Goal: Task Accomplishment & Management: Use online tool/utility

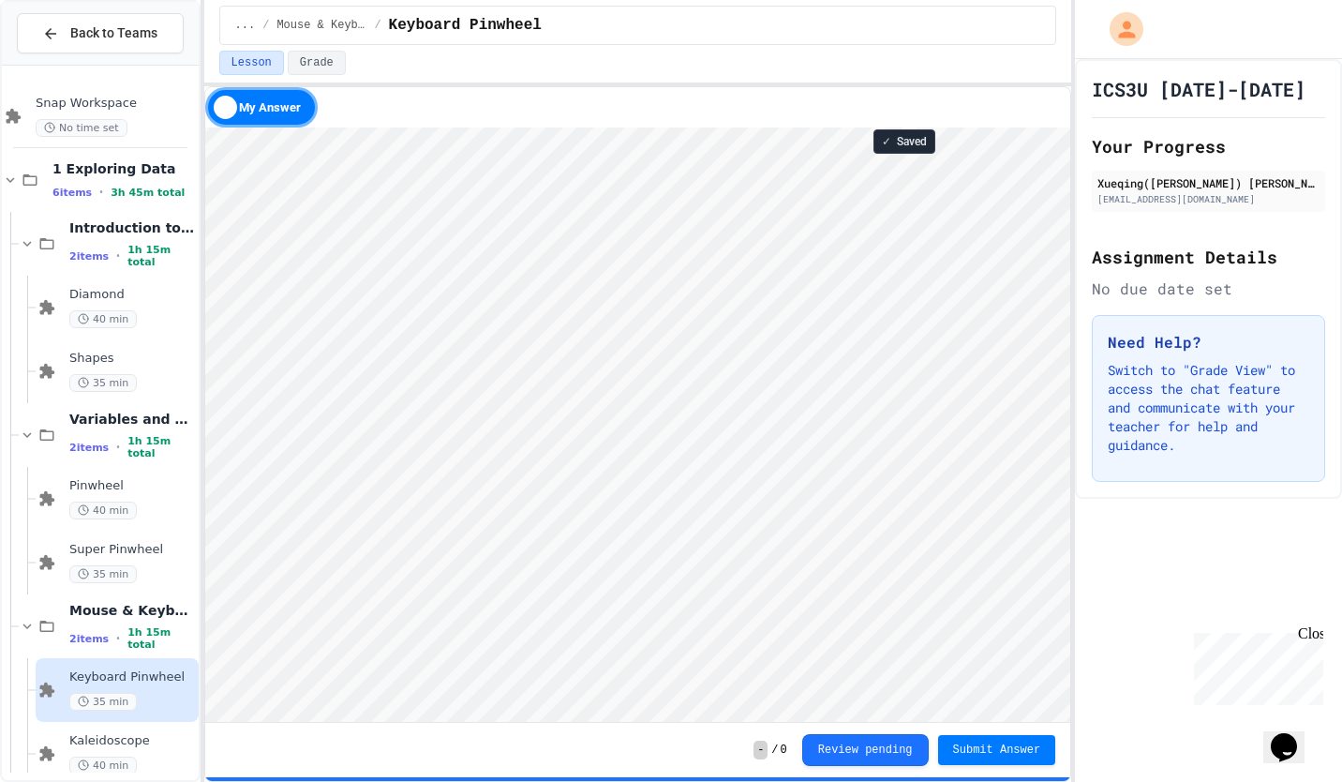
scroll to position [24, 0]
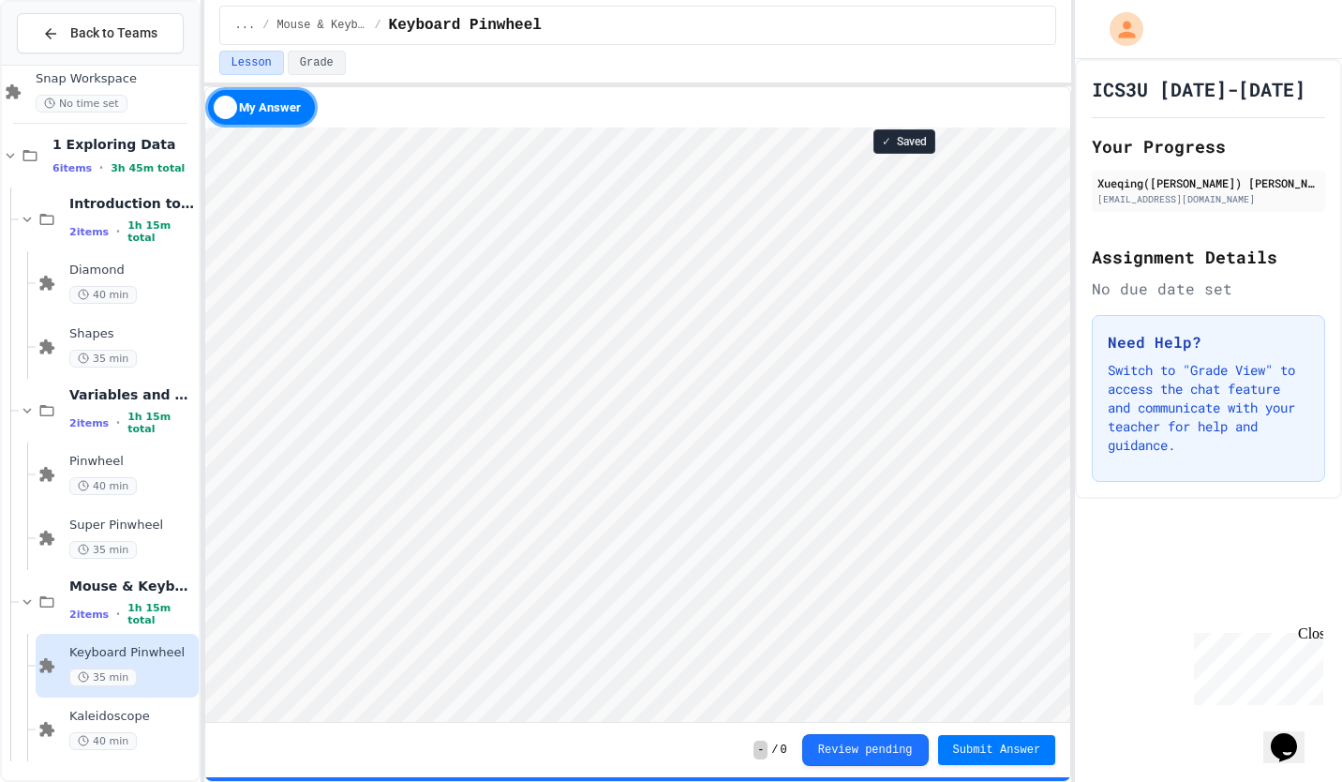
click at [135, 713] on span "Kaleidoscope" at bounding box center [132, 716] width 126 height 16
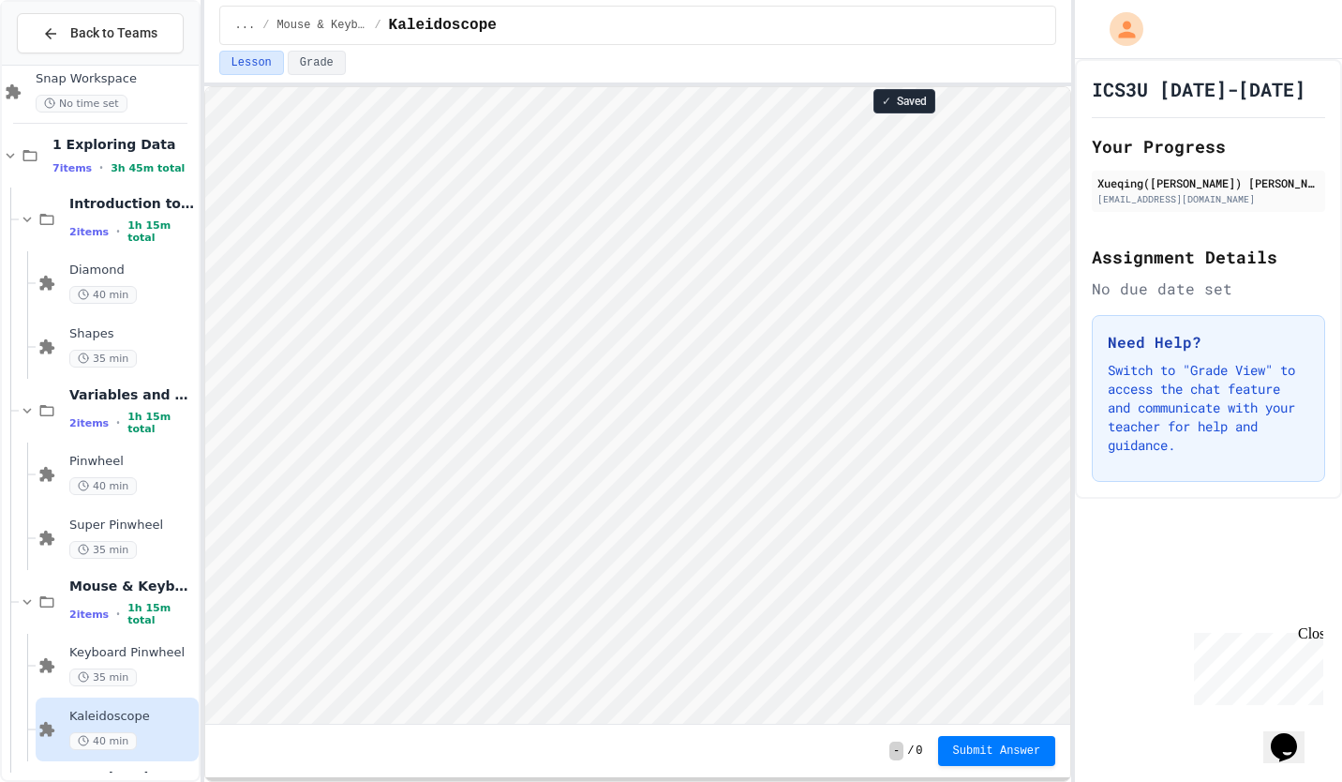
scroll to position [88, 0]
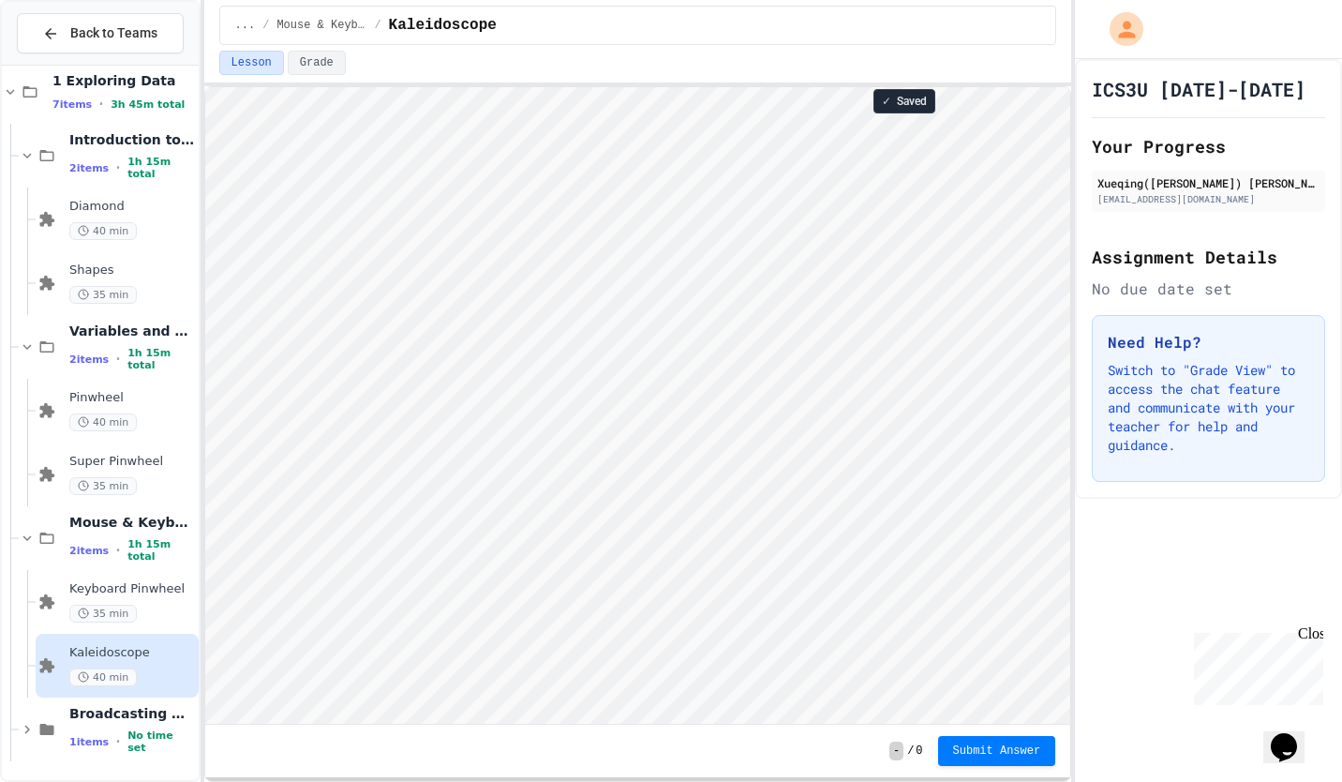
click at [103, 722] on span "Broadcasting & Cloning" at bounding box center [132, 713] width 126 height 17
click at [101, 722] on span "Broadcasting & Cloning" at bounding box center [132, 713] width 126 height 17
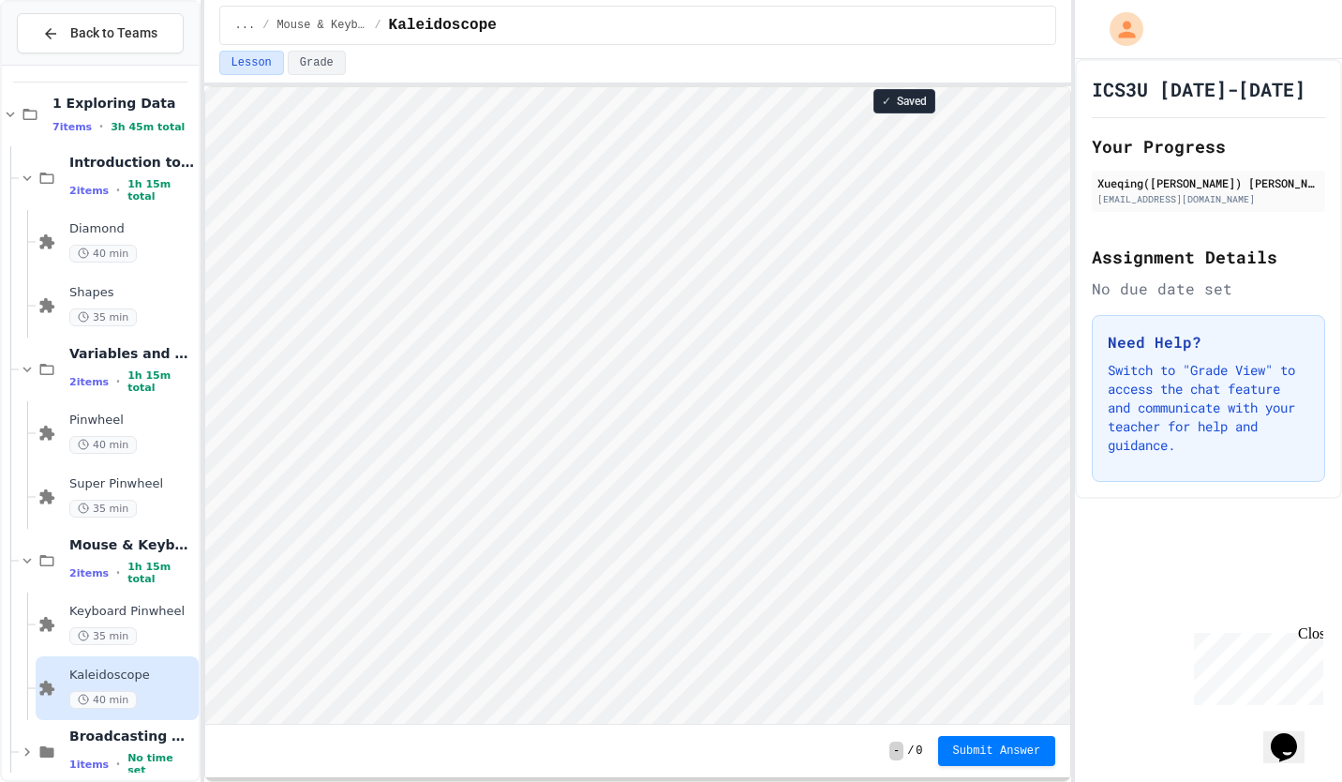
click at [117, 740] on span "Broadcasting & Cloning" at bounding box center [132, 735] width 126 height 17
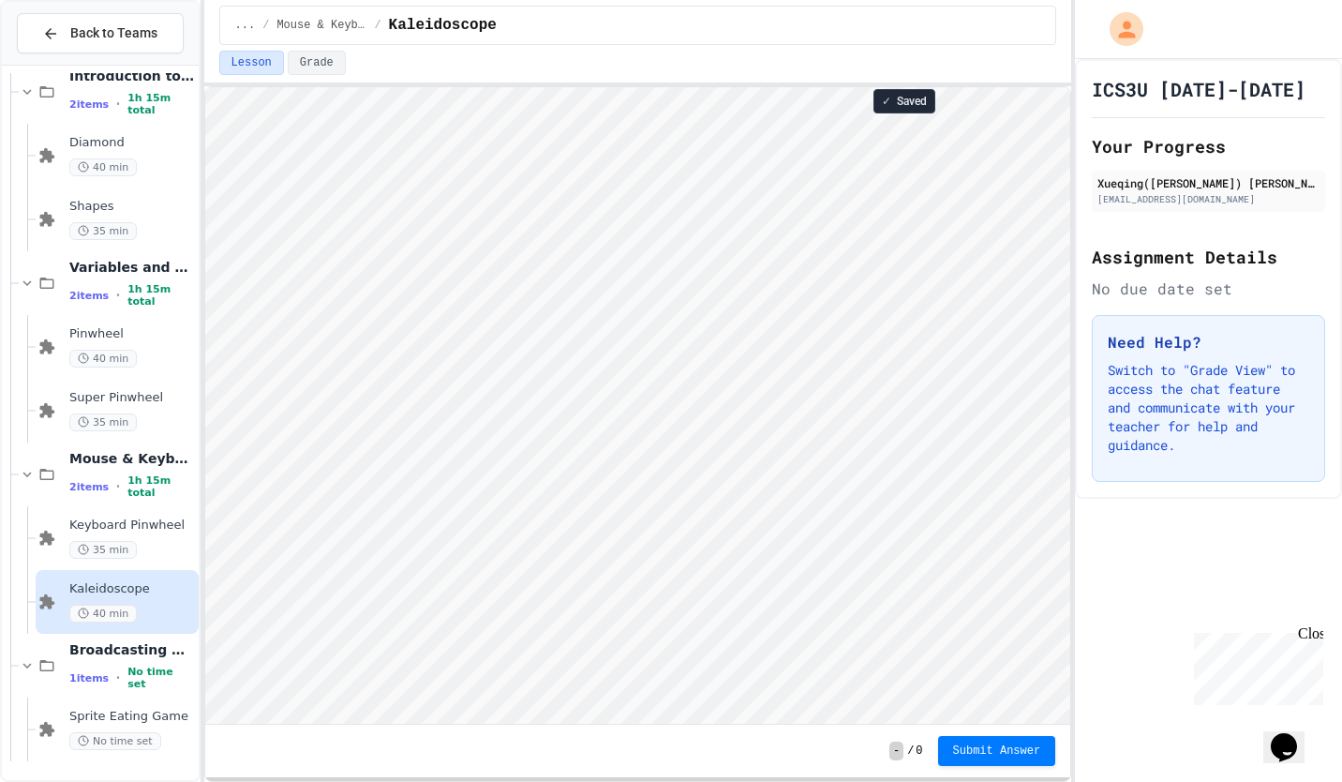
click at [59, 722] on div "Sprite Eating Game No time set" at bounding box center [117, 729] width 163 height 64
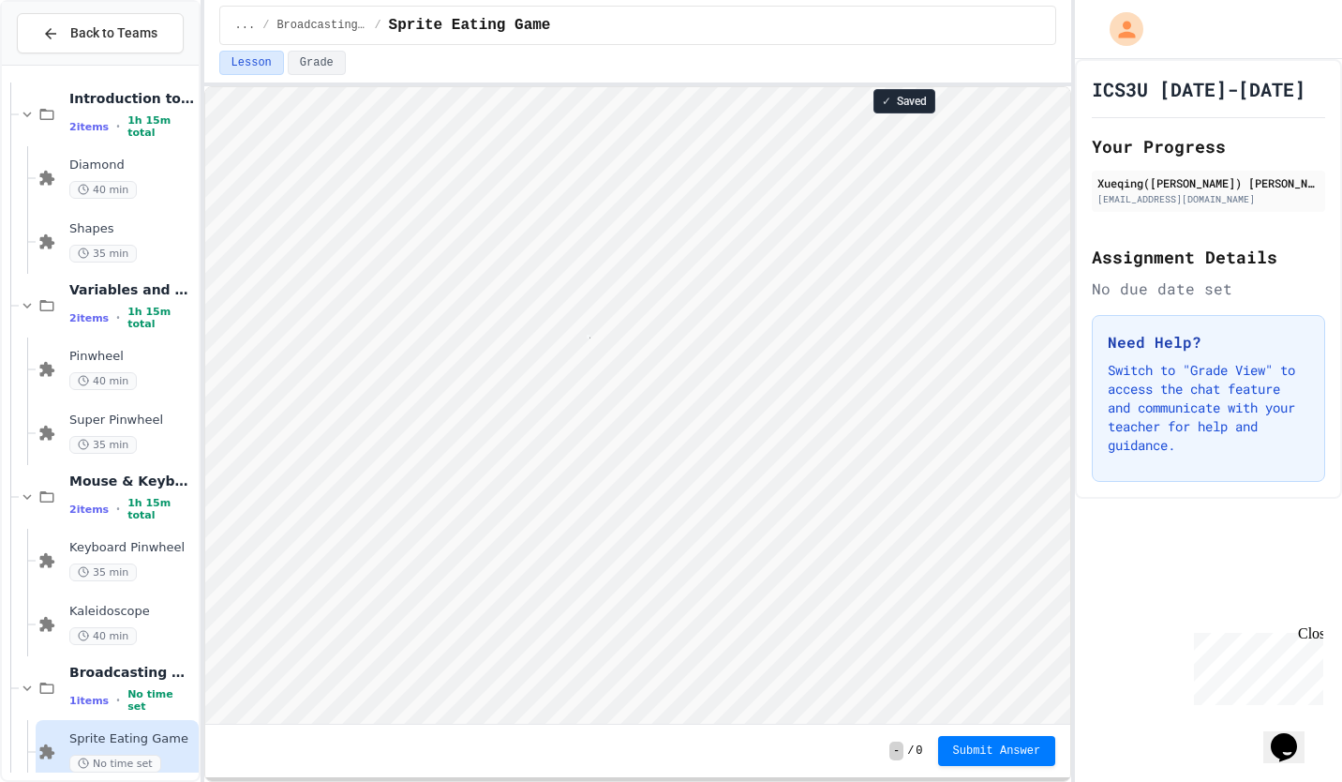
scroll to position [2, 3]
type textarea "*"
type textarea "*****"
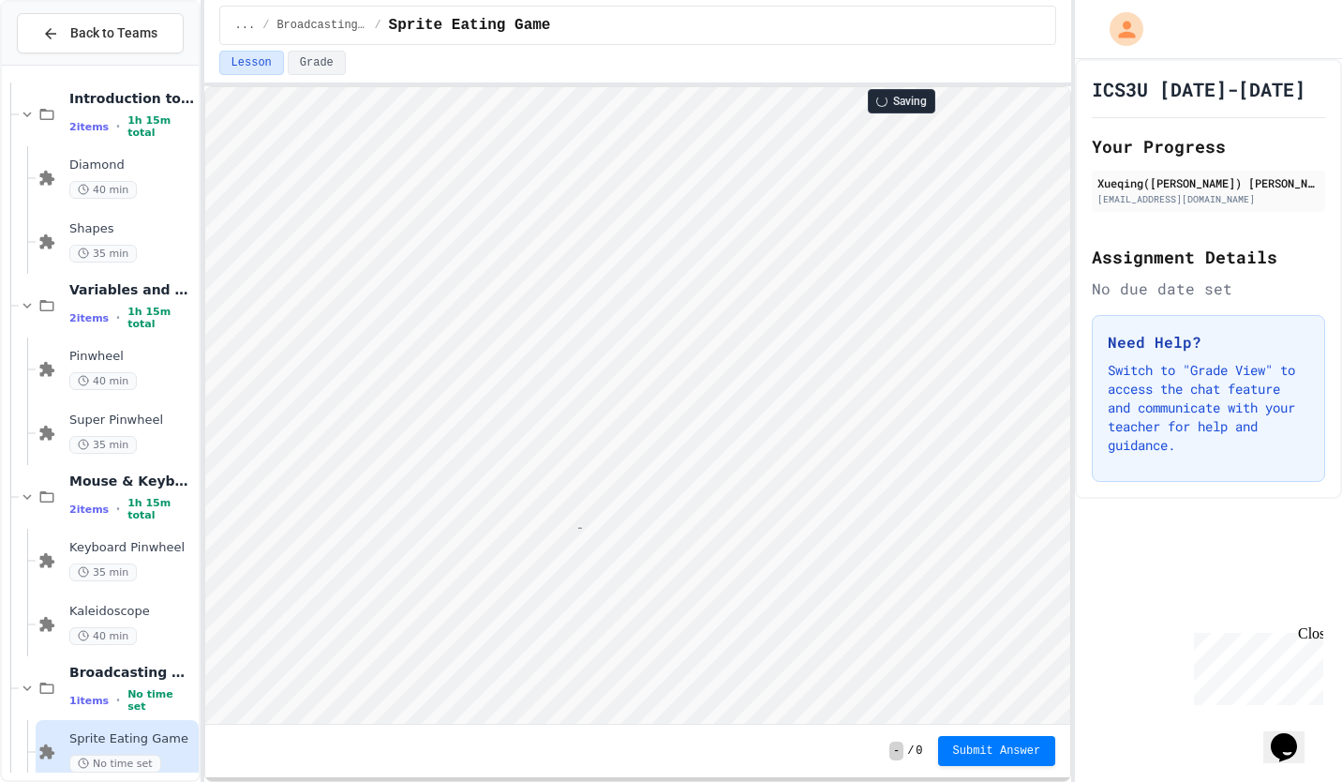
type textarea "*"
type textarea "**"
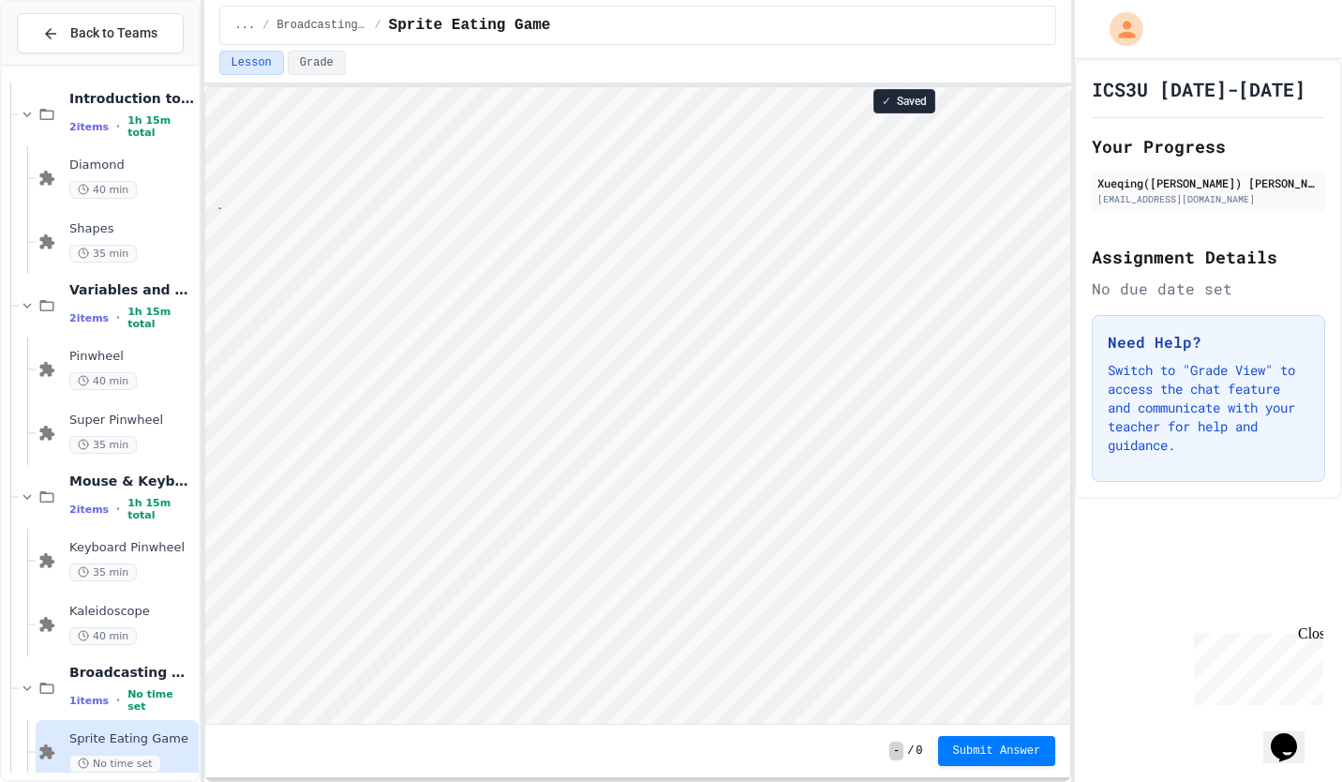
type textarea "********"
type textarea "*"
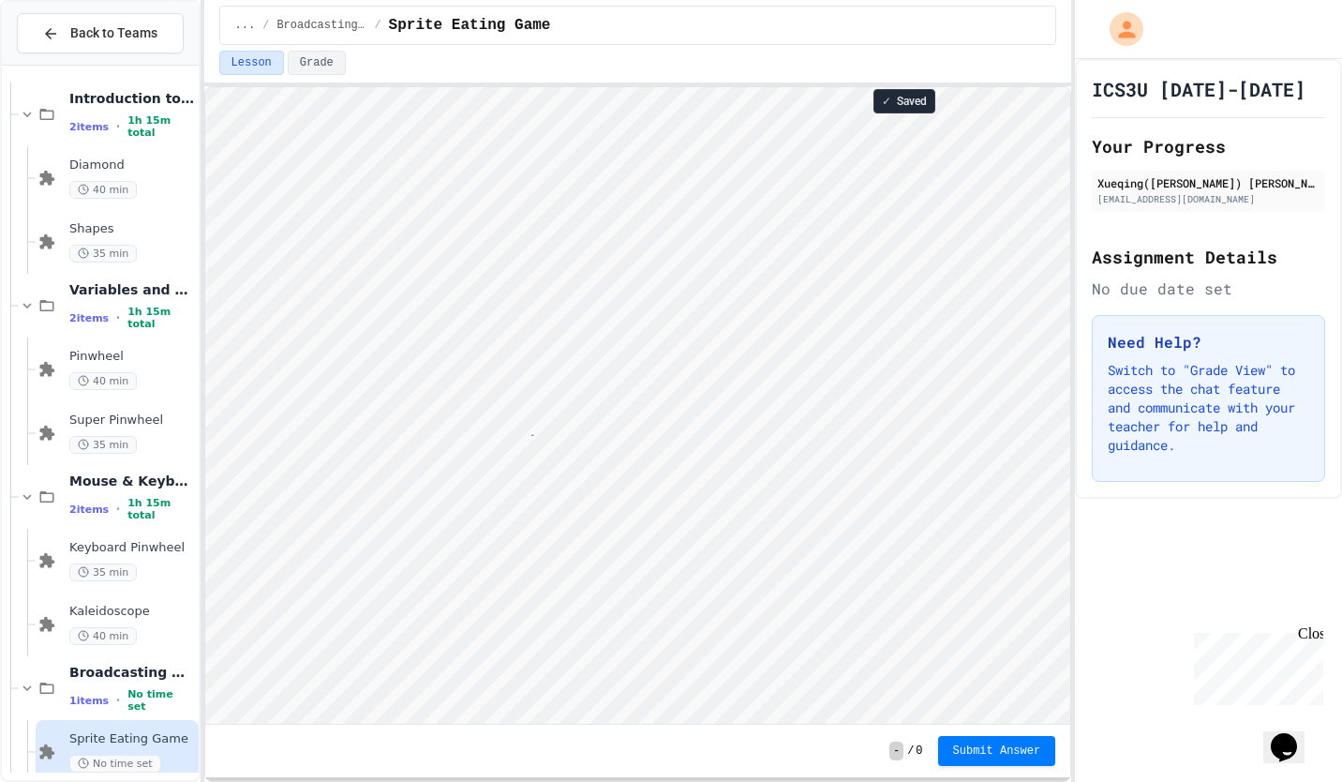
type textarea "**"
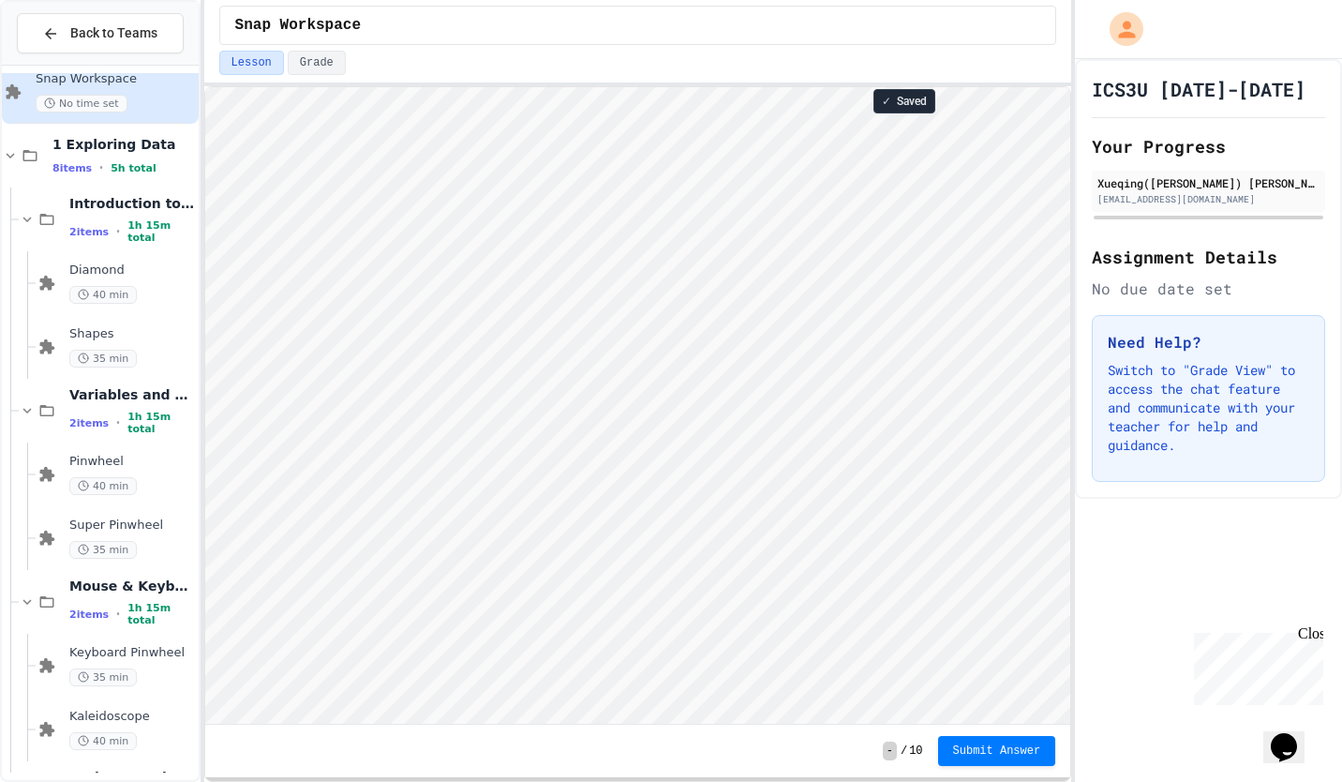
scroll to position [216, 0]
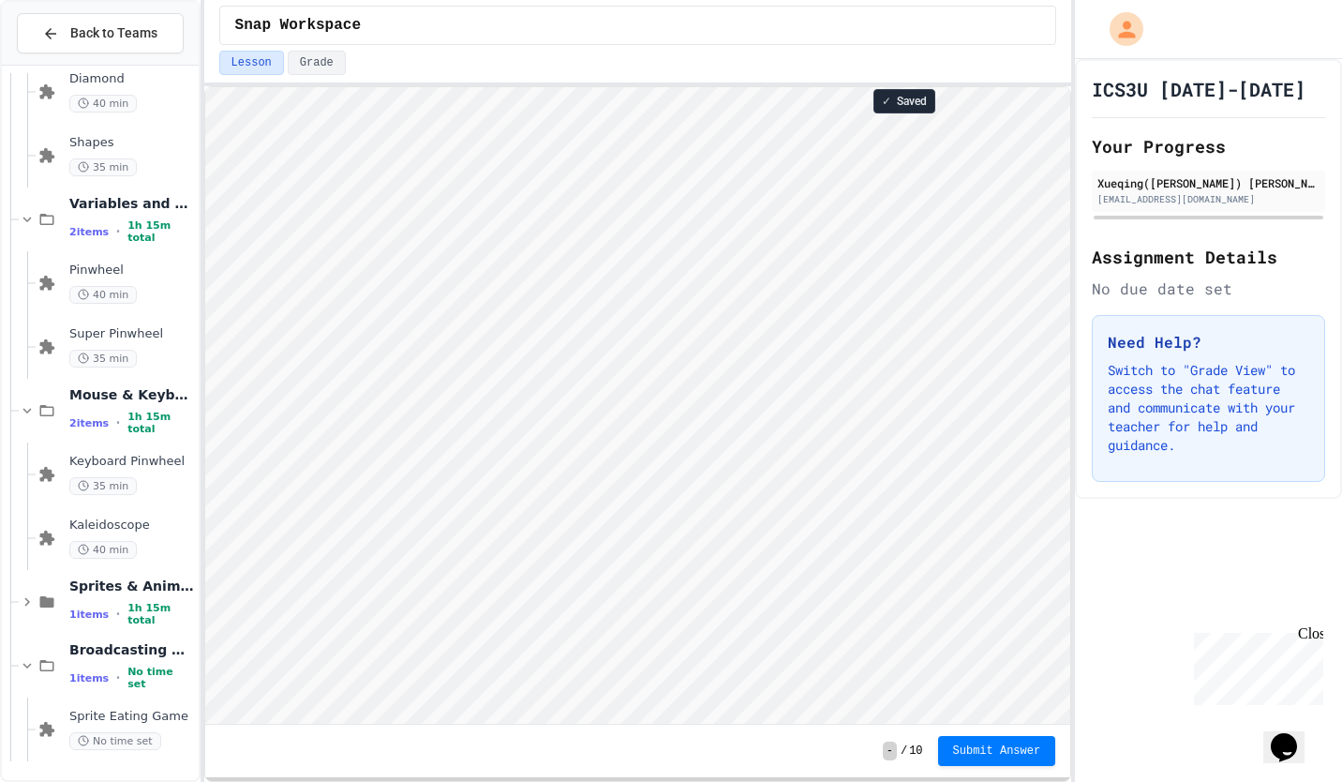
click at [28, 603] on icon at bounding box center [27, 602] width 6 height 8
click at [134, 647] on span "Sprite Clicking Game" at bounding box center [132, 653] width 126 height 16
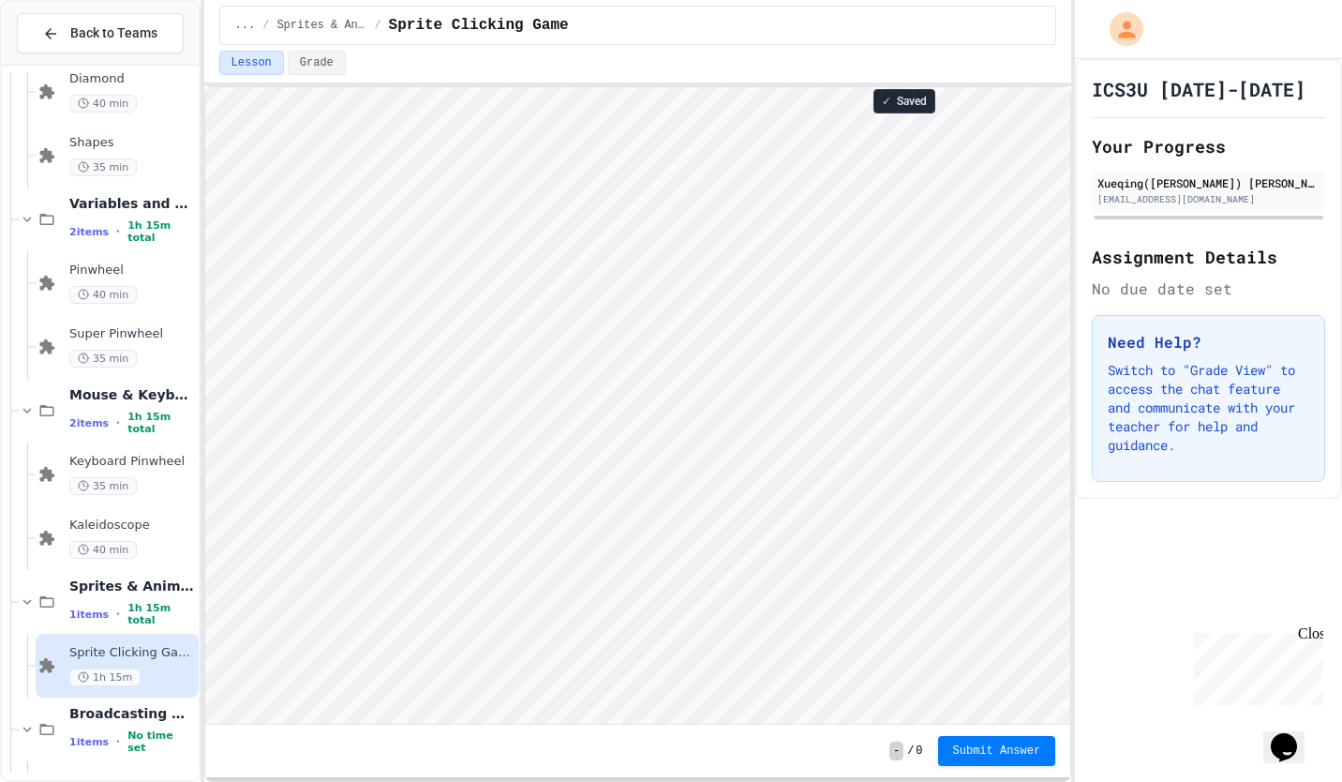
scroll to position [279, 0]
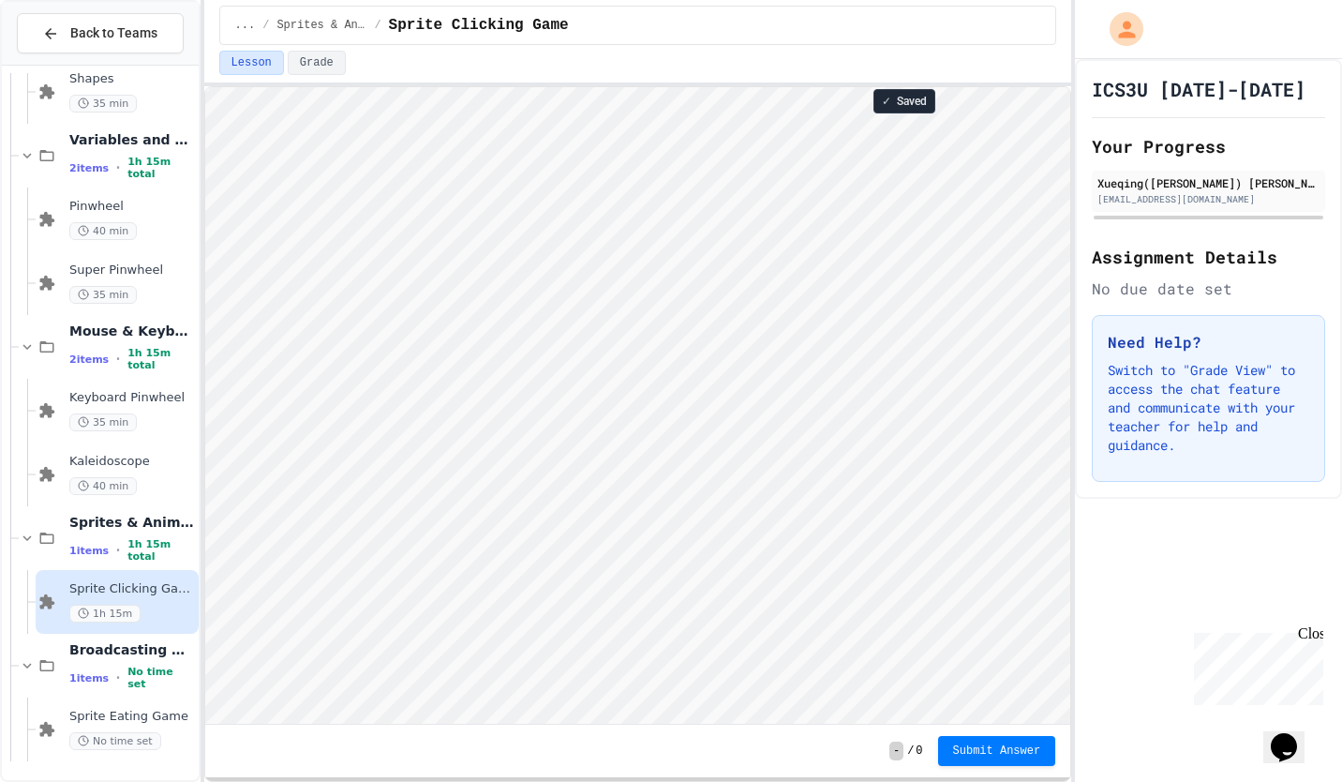
click at [67, 719] on div "Sprite Eating Game No time set" at bounding box center [117, 729] width 163 height 64
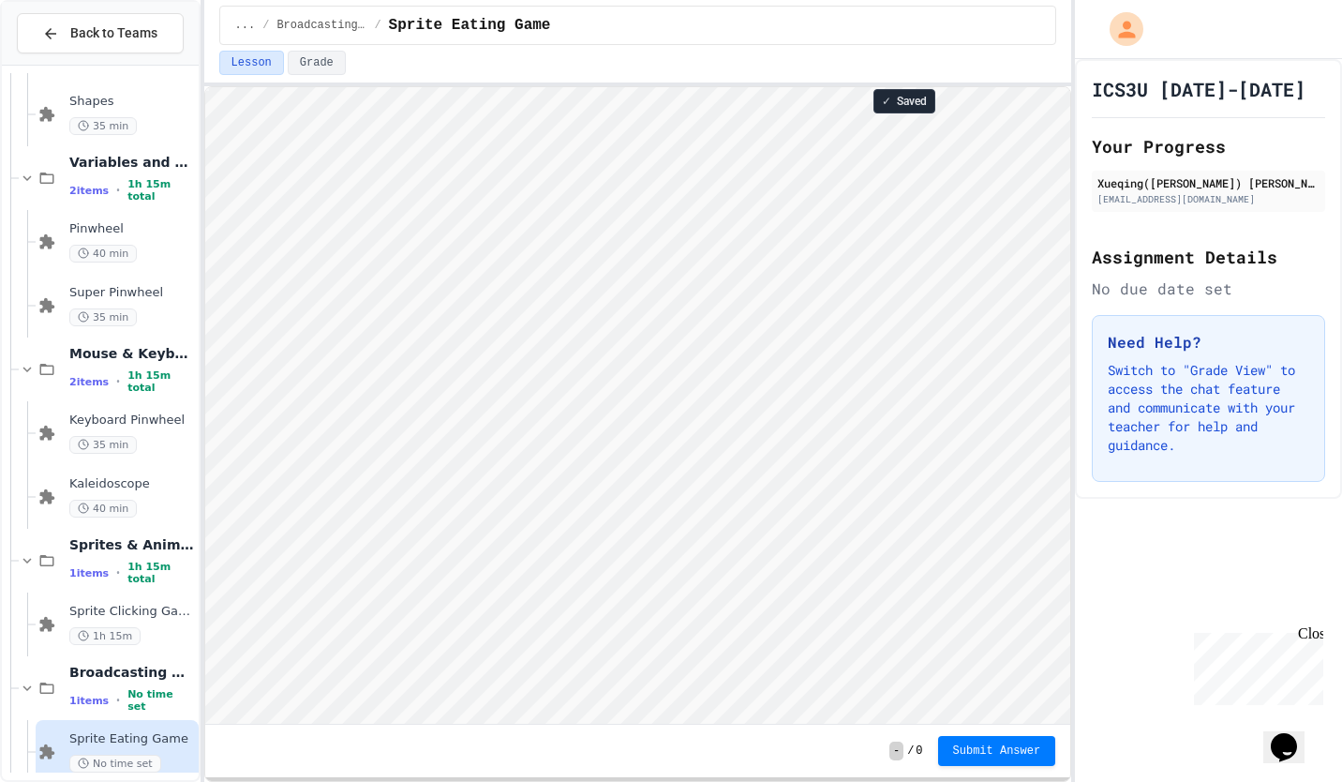
scroll to position [2, 0]
click at [161, 633] on div "1h 15m" at bounding box center [132, 636] width 126 height 18
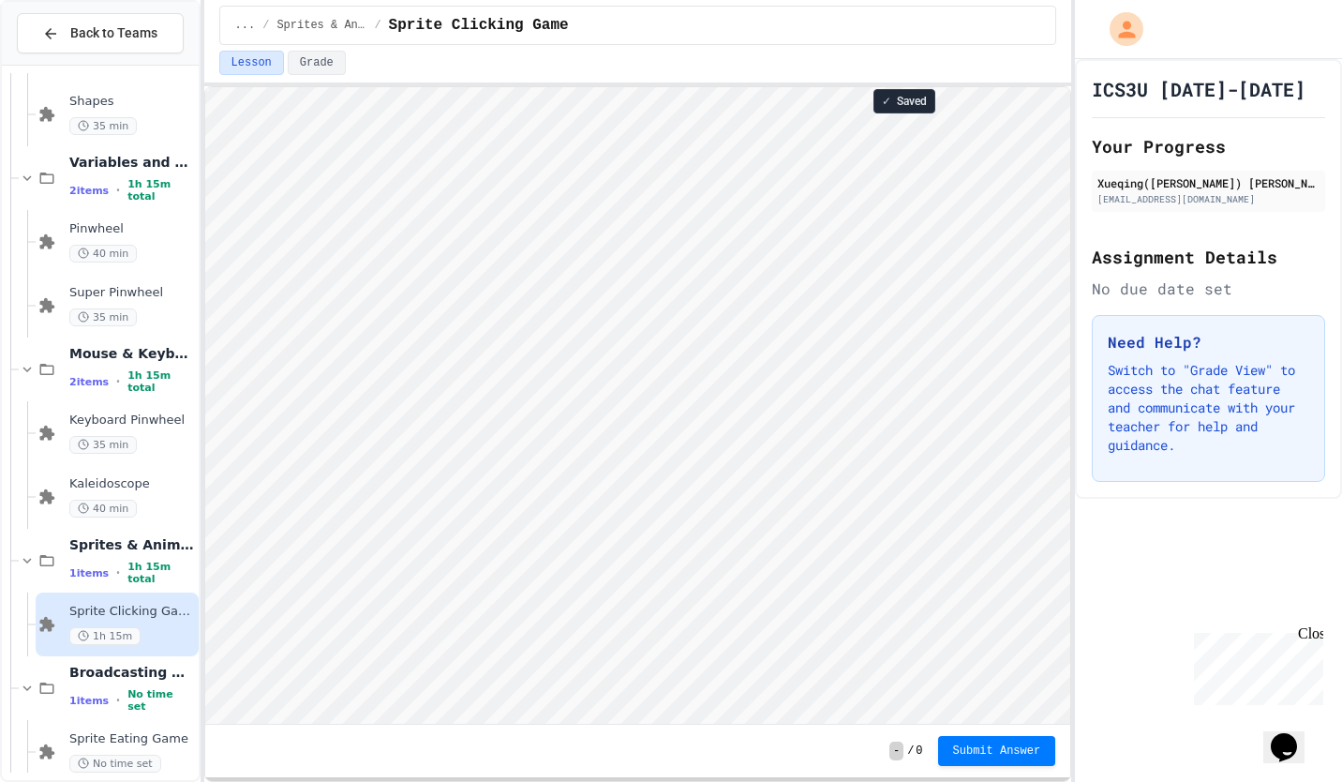
click at [148, 741] on span "Sprite Eating Game" at bounding box center [132, 739] width 126 height 16
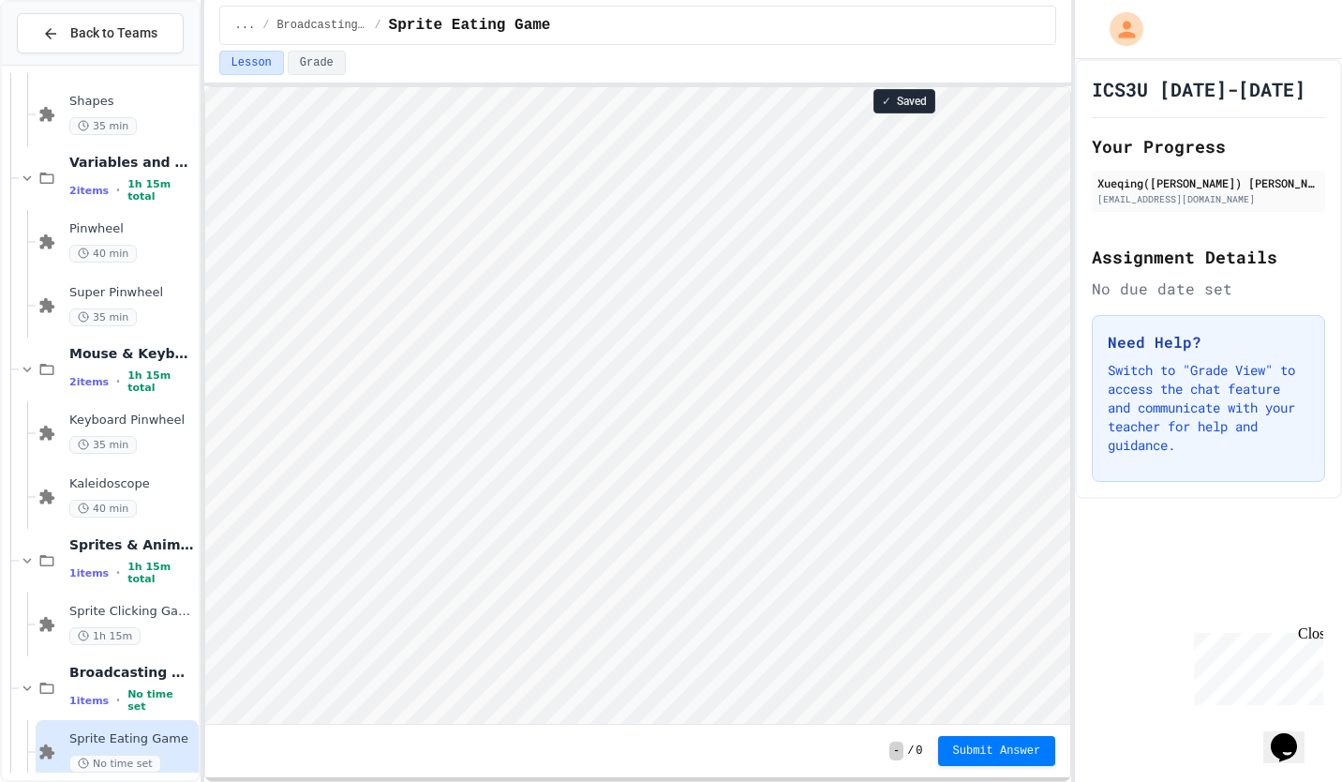
scroll to position [2, 0]
click at [112, 609] on span "Sprite Clicking Game" at bounding box center [132, 612] width 126 height 16
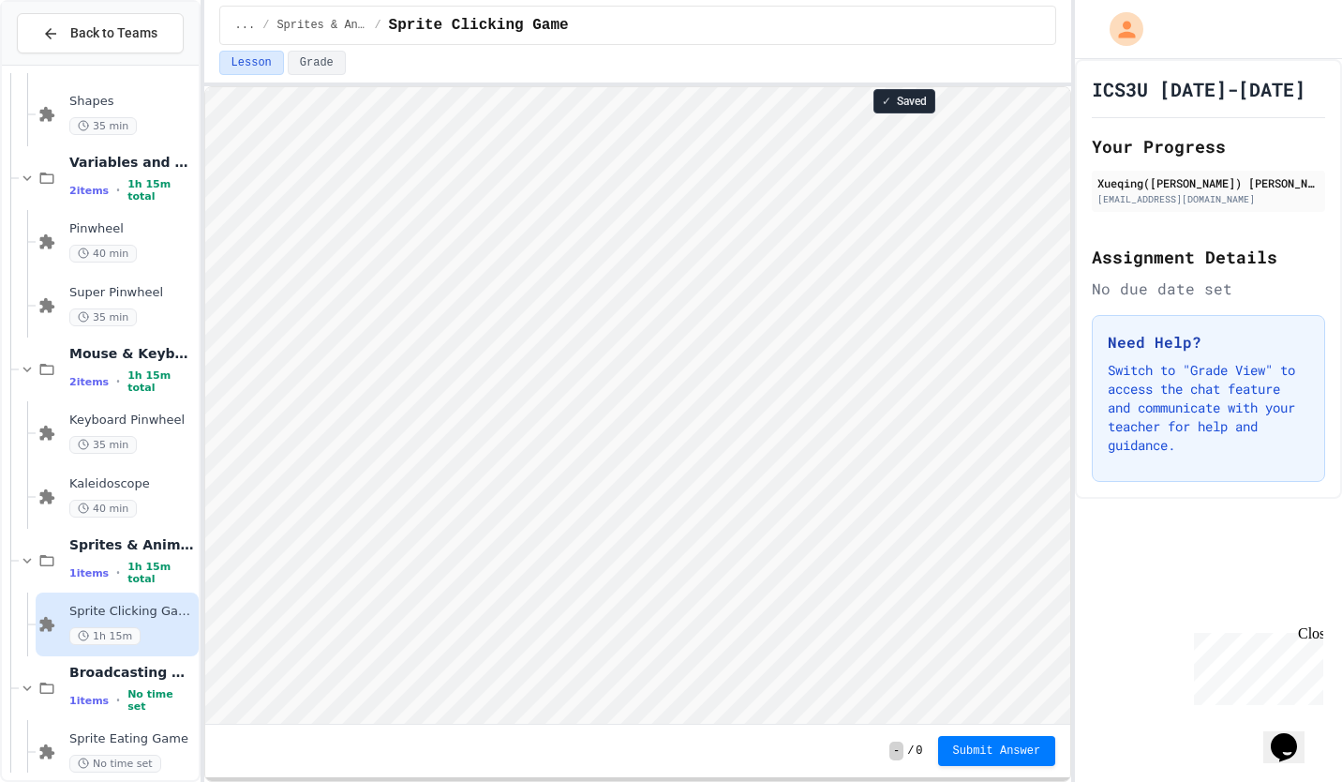
scroll to position [2, 0]
click at [124, 743] on span "Sprite Eating Game" at bounding box center [132, 739] width 126 height 16
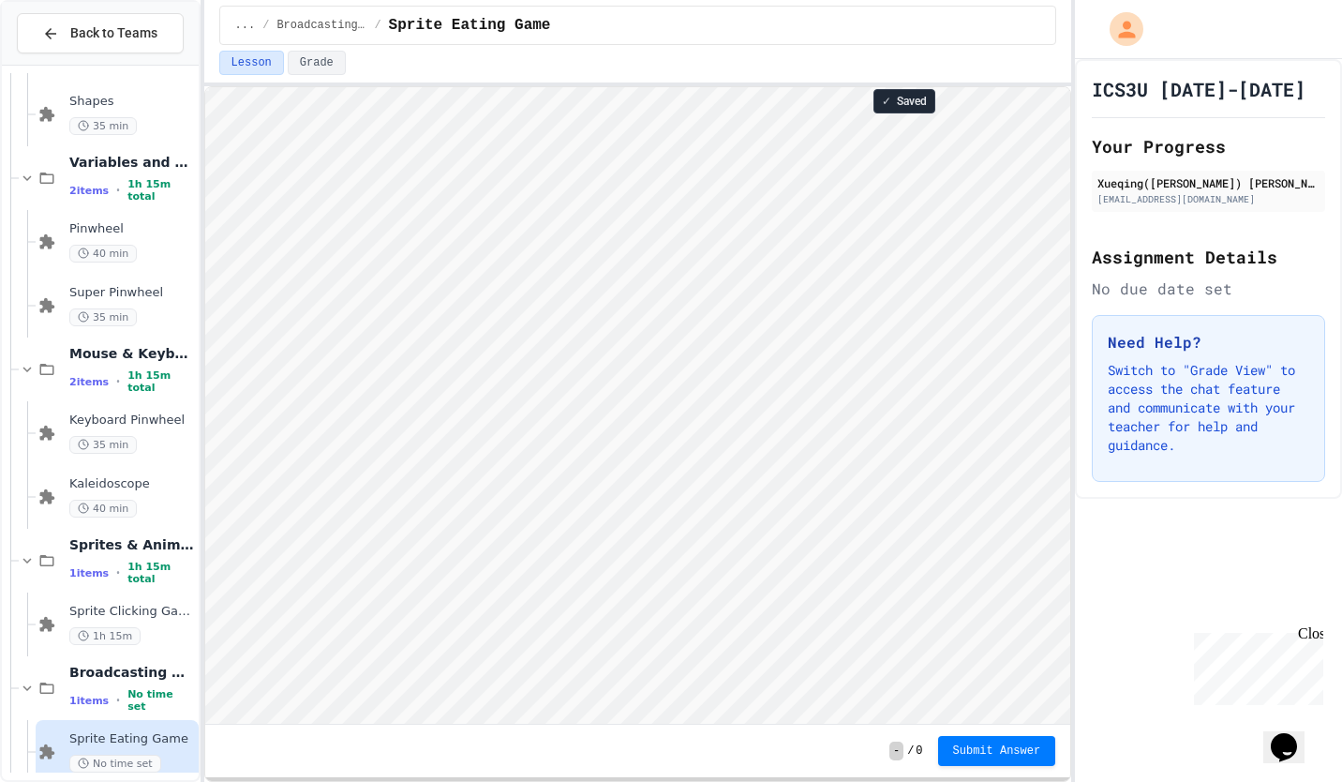
scroll to position [2, 0]
click at [804, 39] on div "... / Broadcasting & Cloning / Sprite Eating Game" at bounding box center [638, 25] width 838 height 39
click at [148, 609] on span "Sprite Clicking Game" at bounding box center [132, 612] width 126 height 16
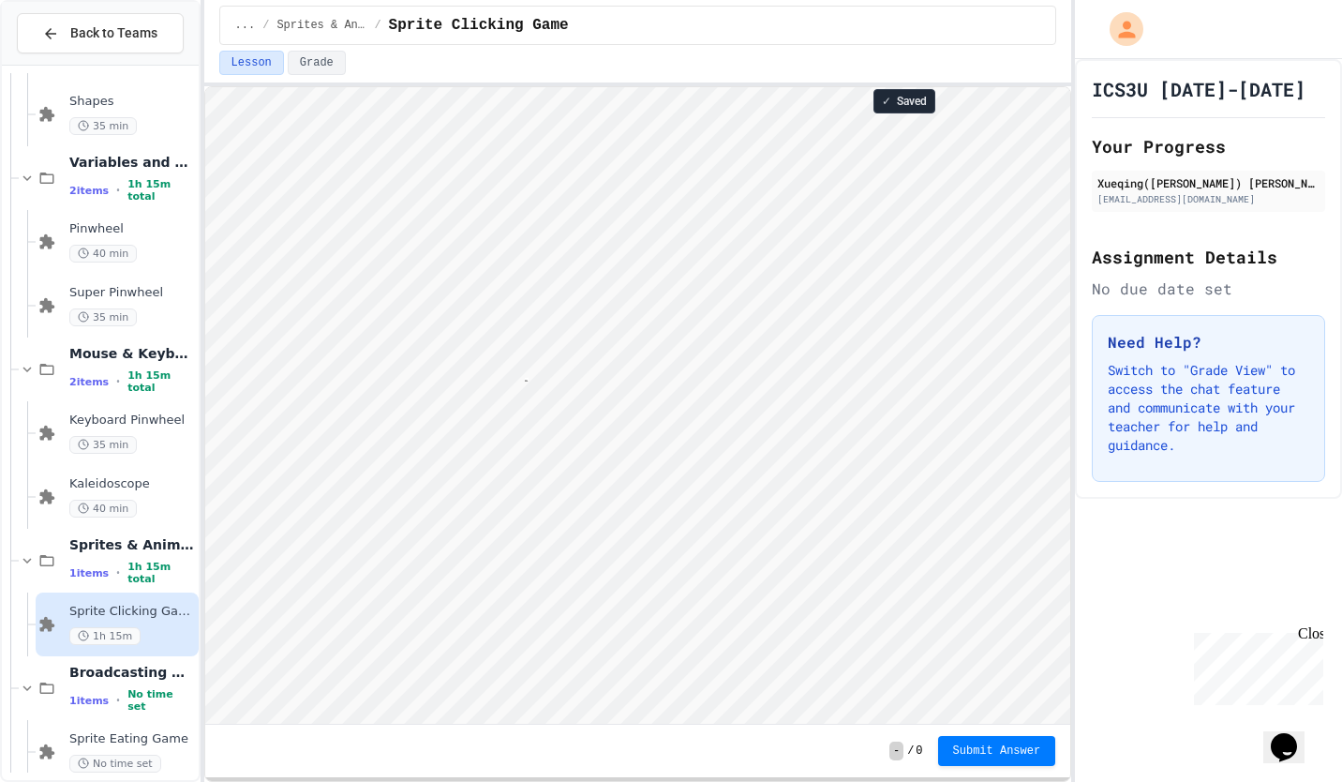
scroll to position [2, 28]
type textarea "*****"
click at [204, 87] on html "Loading project... ! Error Loading Project There was an error loading the proje…" at bounding box center [637, 87] width 866 height 0
click at [151, 730] on div "Sprite Eating Game No time set" at bounding box center [117, 752] width 163 height 64
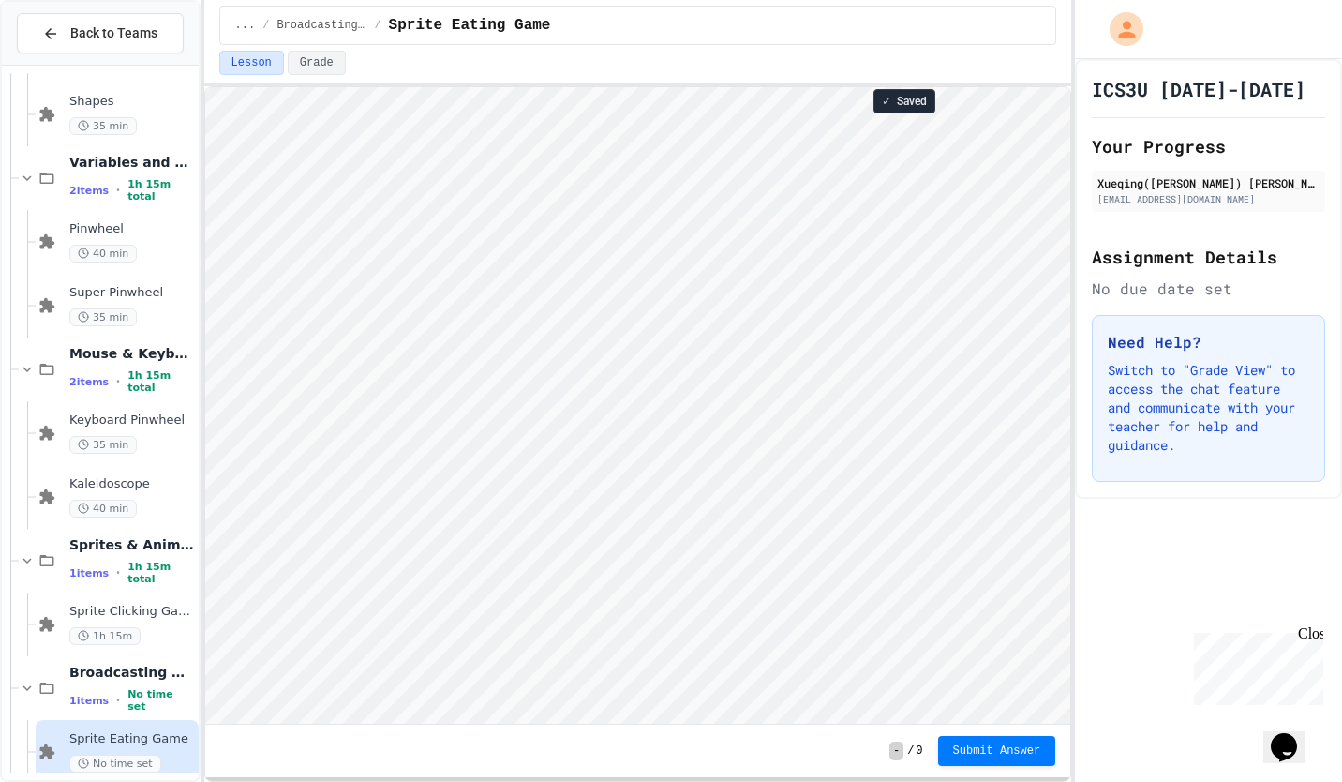
scroll to position [2, 0]
click at [150, 629] on div "1h 15m" at bounding box center [132, 636] width 126 height 18
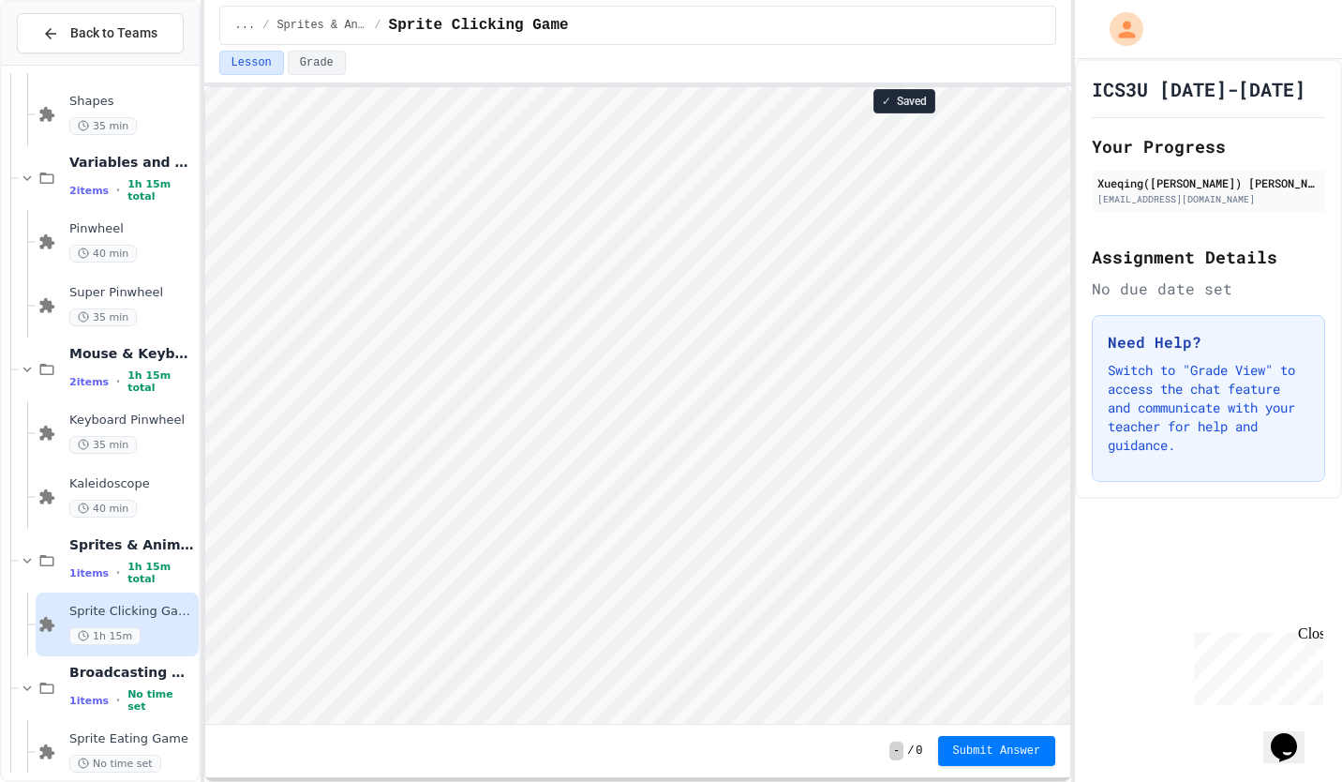
scroll to position [2, 0]
